Goal: Transaction & Acquisition: Purchase product/service

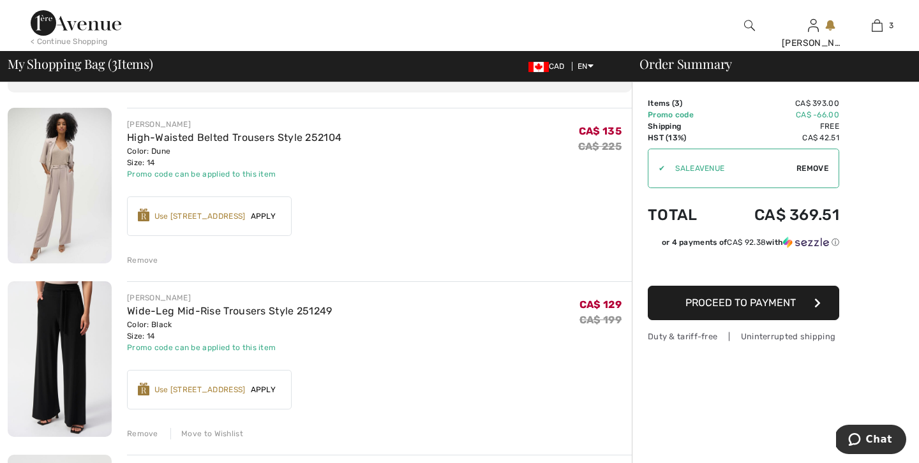
scroll to position [77, 0]
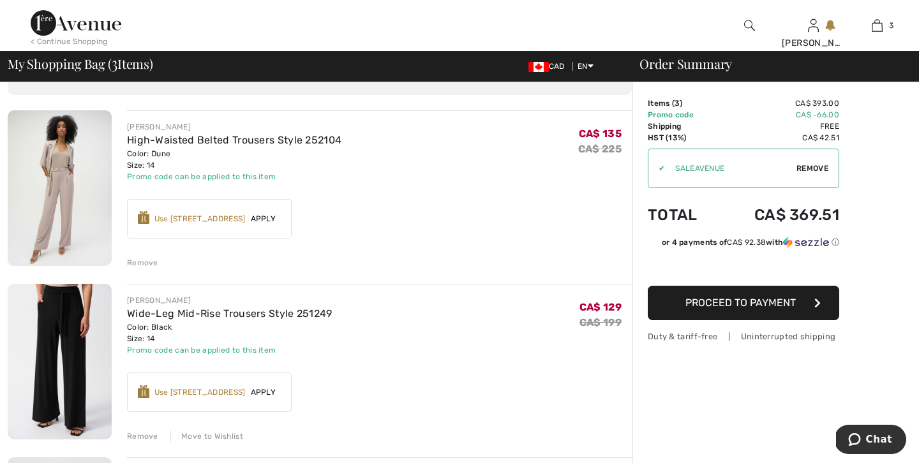
click at [223, 214] on div "Use 600 Avenue Rewards" at bounding box center [199, 218] width 91 height 11
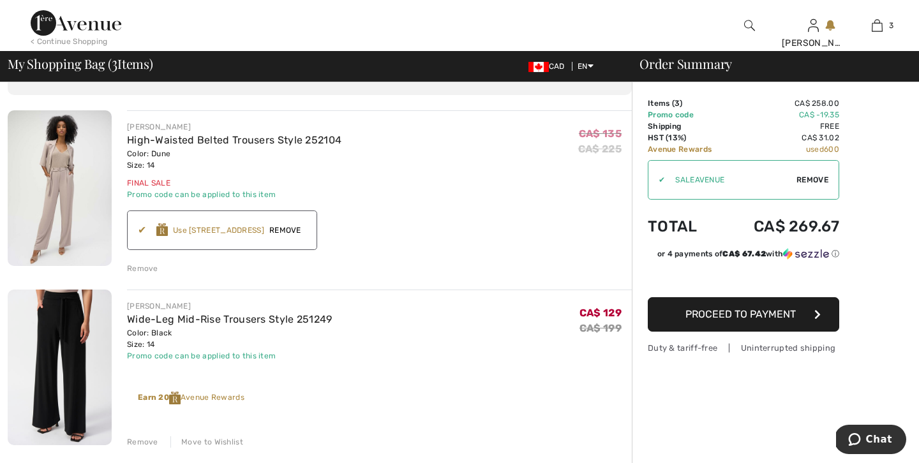
click at [761, 317] on span "Proceed to Payment" at bounding box center [741, 314] width 110 height 12
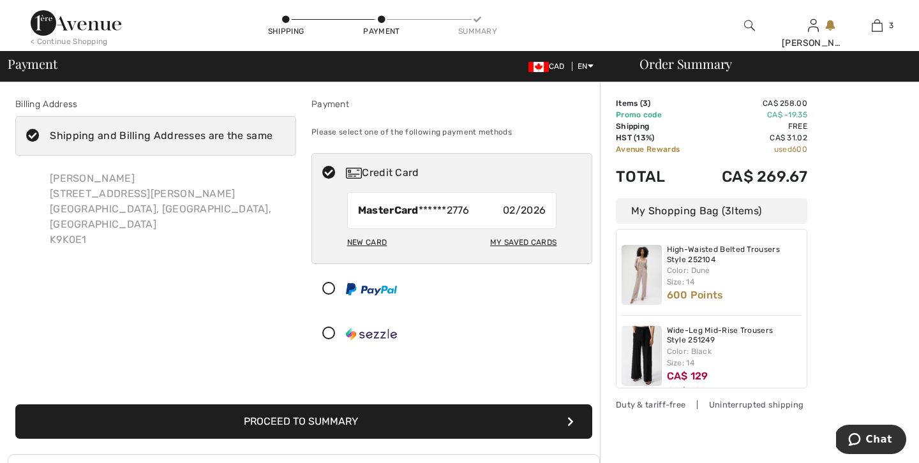
checkbox input "true"
click at [379, 423] on button "Proceed to Summary" at bounding box center [303, 422] width 577 height 34
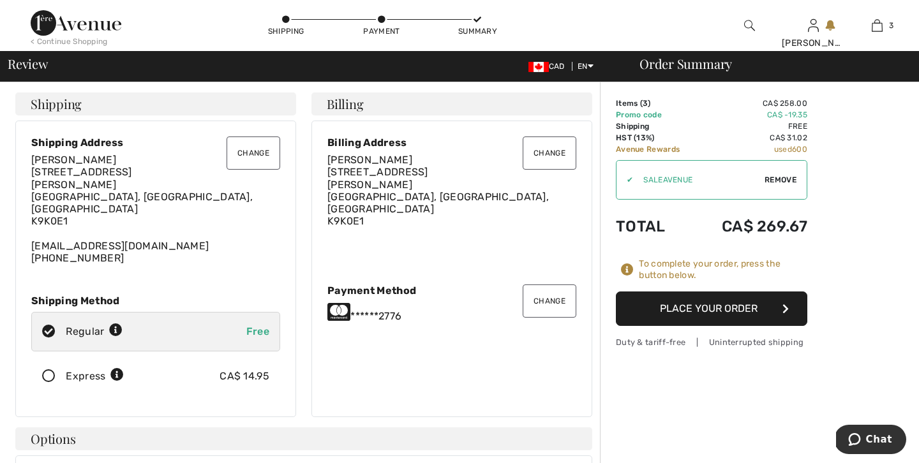
click at [668, 307] on button "Place Your Order" at bounding box center [712, 309] width 192 height 34
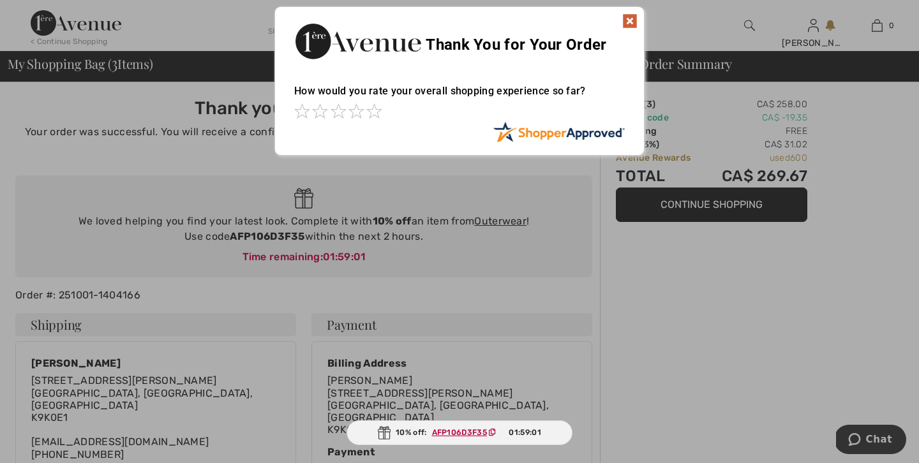
click at [630, 19] on img at bounding box center [629, 20] width 15 height 15
